Goal: Check status

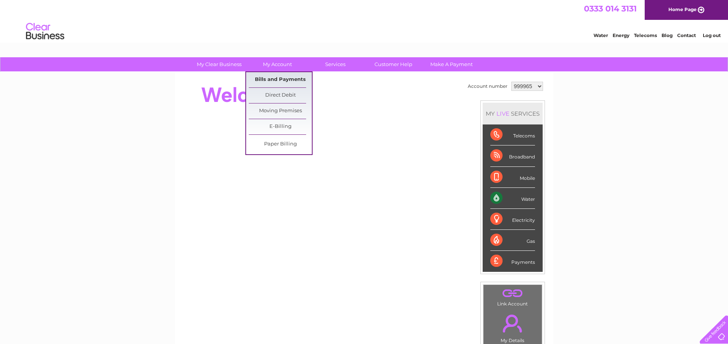
click at [277, 81] on link "Bills and Payments" at bounding box center [280, 79] width 63 height 15
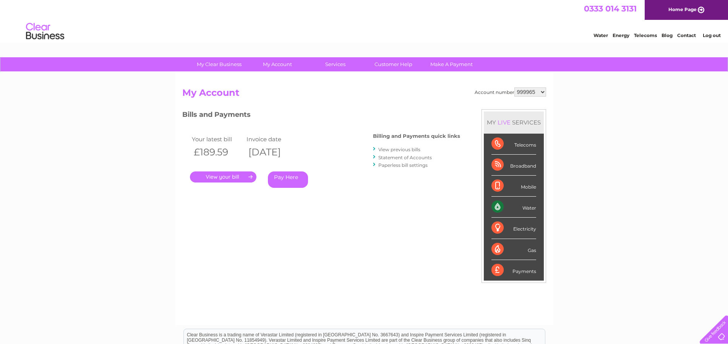
click at [225, 175] on link "." at bounding box center [223, 177] width 66 height 11
